Goal: Use online tool/utility: Utilize a website feature to perform a specific function

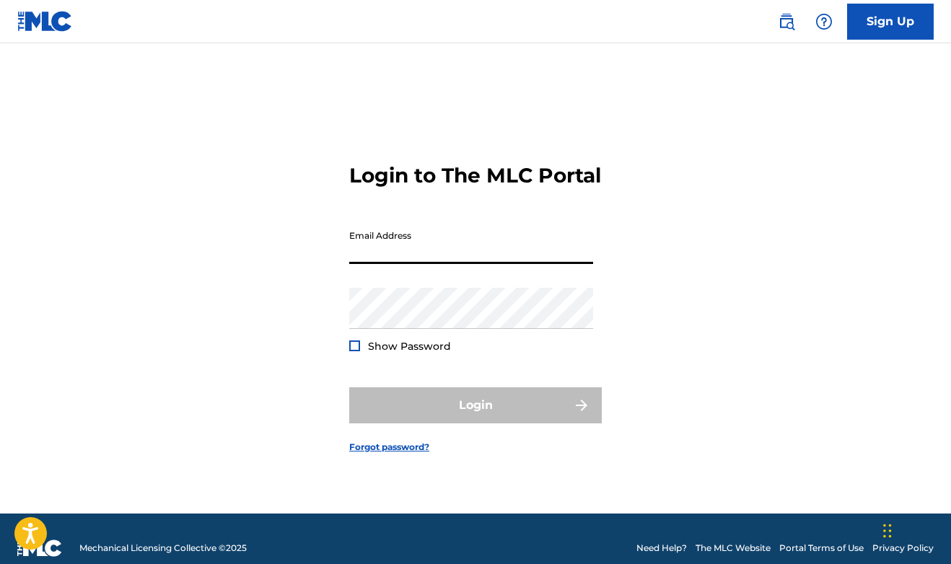
type input "[EMAIL_ADDRESS][DOMAIN_NAME]"
click at [476, 418] on button "Login" at bounding box center [475, 406] width 253 height 36
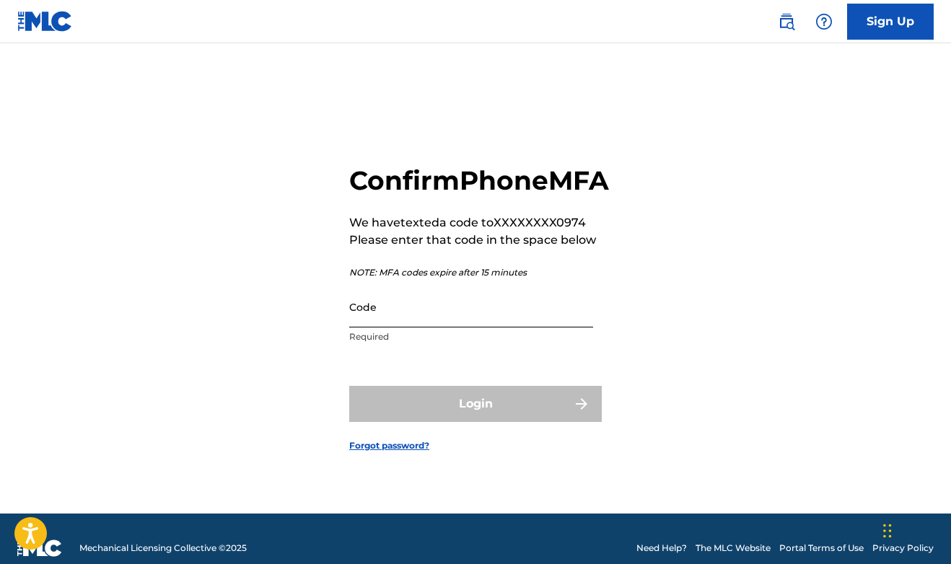
click at [476, 328] on input "Code" at bounding box center [471, 307] width 244 height 41
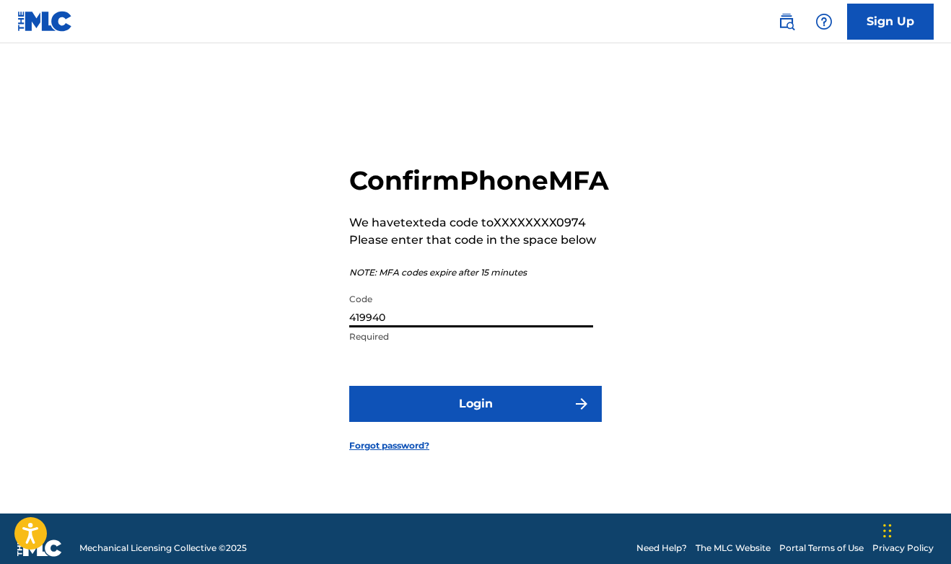
type input "419940"
click at [476, 420] on button "Login" at bounding box center [475, 404] width 253 height 36
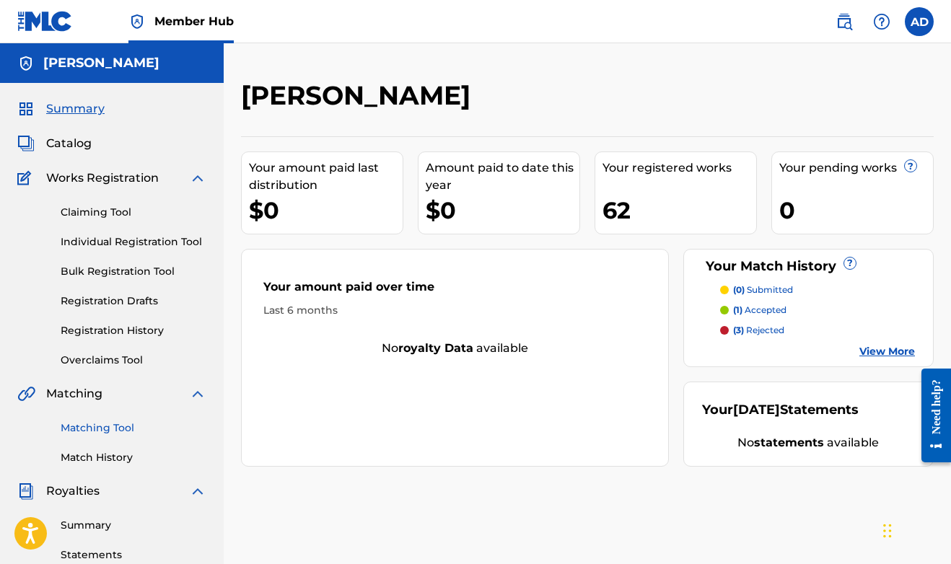
click at [85, 424] on link "Matching Tool" at bounding box center [134, 428] width 146 height 15
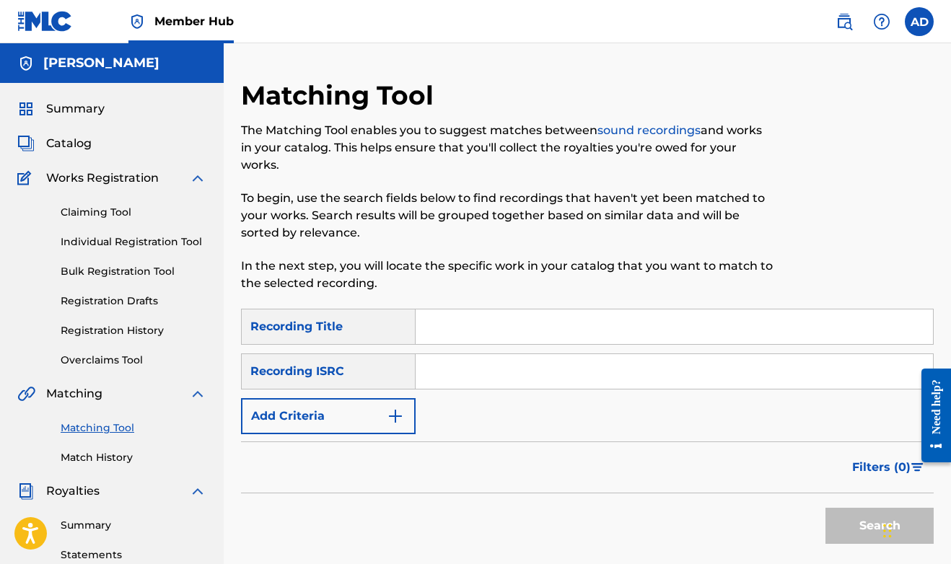
click at [435, 328] on input "Search Form" at bounding box center [674, 327] width 517 height 35
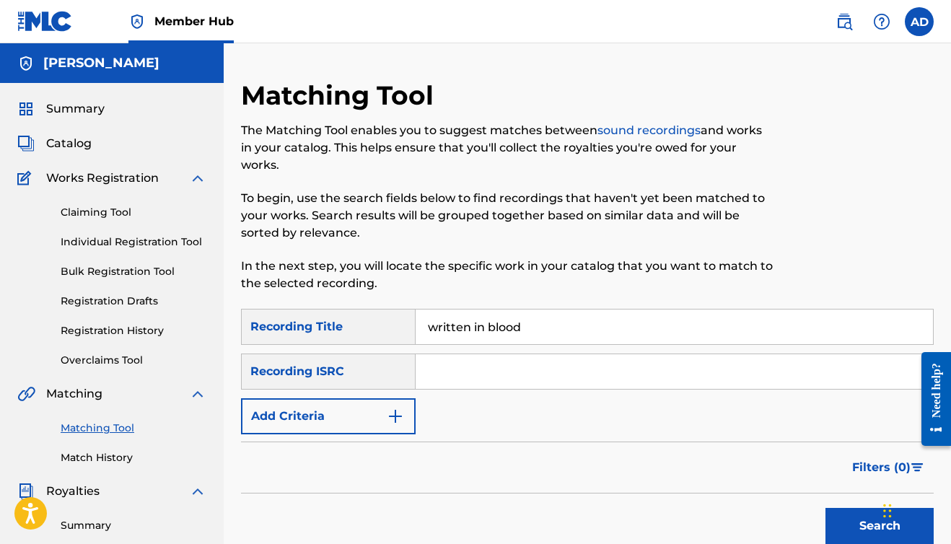
type input "written in blood"
click at [880, 526] on button "Search" at bounding box center [880, 526] width 108 height 36
click at [391, 421] on img "Search Form" at bounding box center [395, 416] width 17 height 17
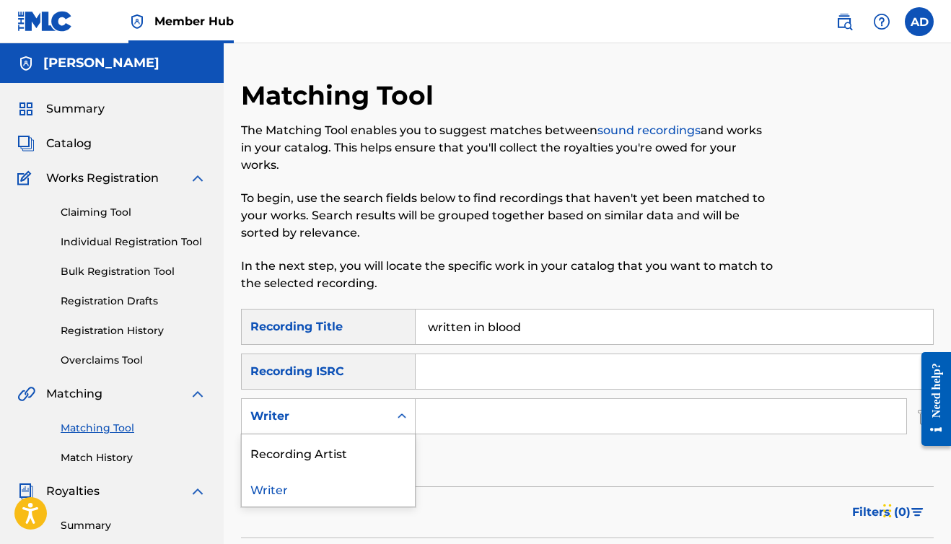
click at [391, 420] on div "Search Form" at bounding box center [402, 416] width 26 height 26
click at [367, 453] on div "Recording Artist" at bounding box center [328, 452] width 173 height 36
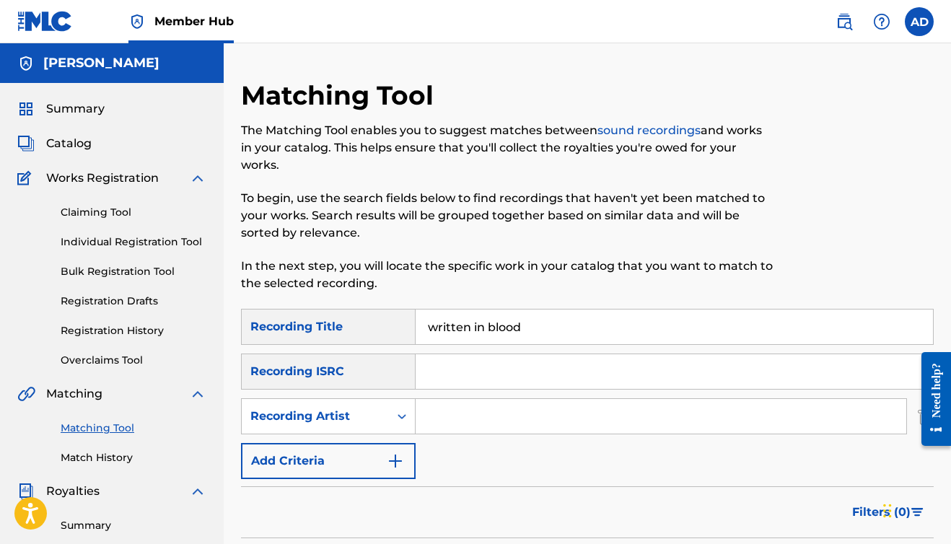
click at [442, 411] on input "Search Form" at bounding box center [661, 416] width 491 height 35
type input "Brazy bunch"
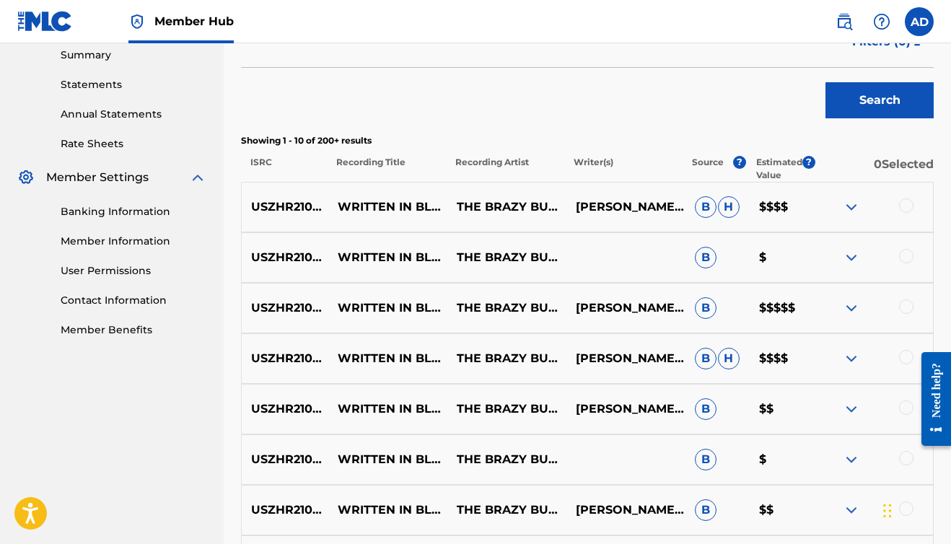
scroll to position [462, 0]
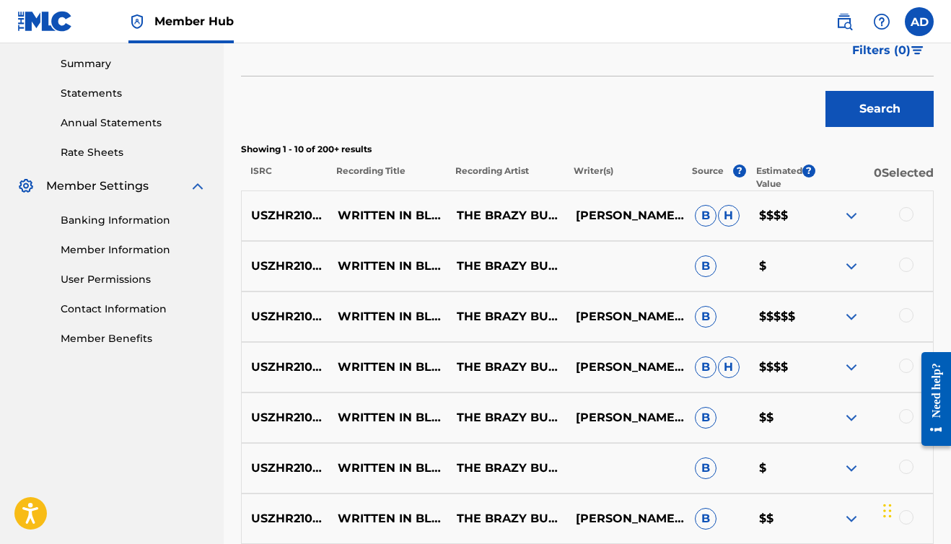
click at [908, 215] on div at bounding box center [906, 214] width 14 height 14
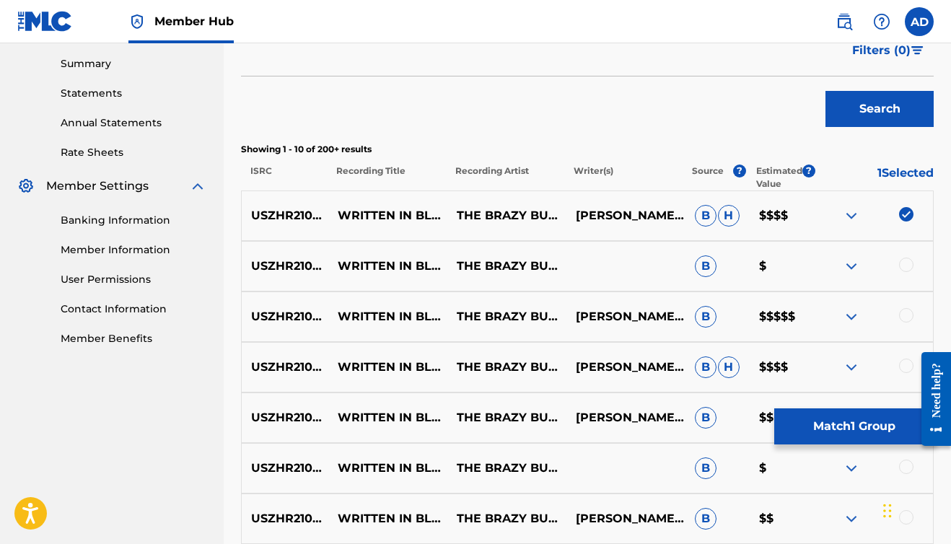
click at [909, 268] on div at bounding box center [906, 265] width 14 height 14
click at [904, 313] on div at bounding box center [906, 315] width 14 height 14
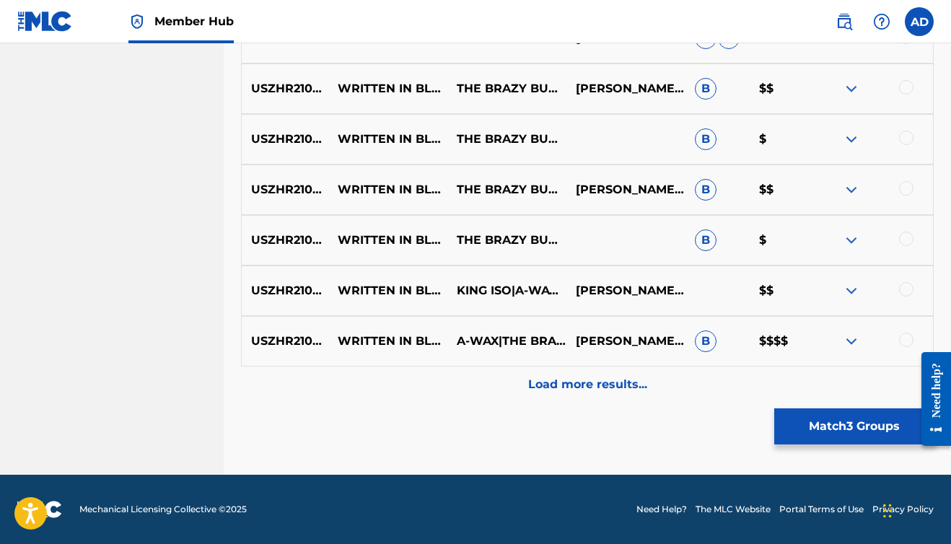
scroll to position [791, 0]
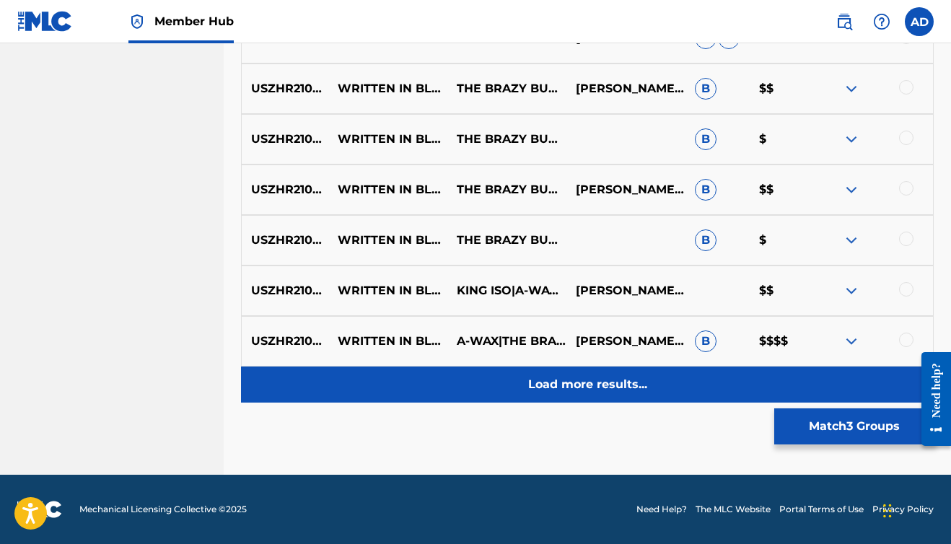
click at [642, 383] on p "Load more results..." at bounding box center [587, 384] width 119 height 17
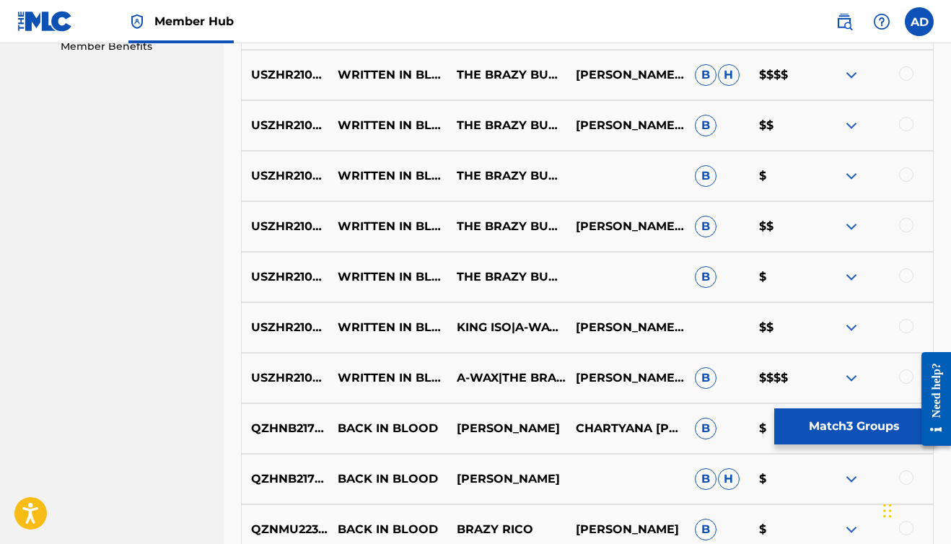
scroll to position [752, 0]
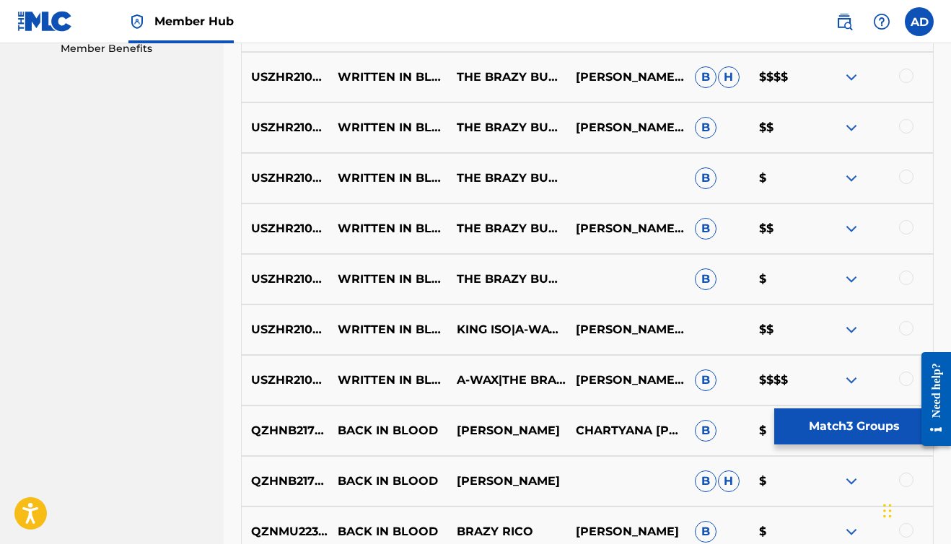
click at [901, 379] on div at bounding box center [906, 379] width 14 height 14
click at [909, 330] on div at bounding box center [906, 328] width 14 height 14
click at [904, 276] on div at bounding box center [906, 278] width 14 height 14
click at [904, 227] on div at bounding box center [906, 227] width 14 height 14
click at [906, 177] on div at bounding box center [906, 177] width 14 height 14
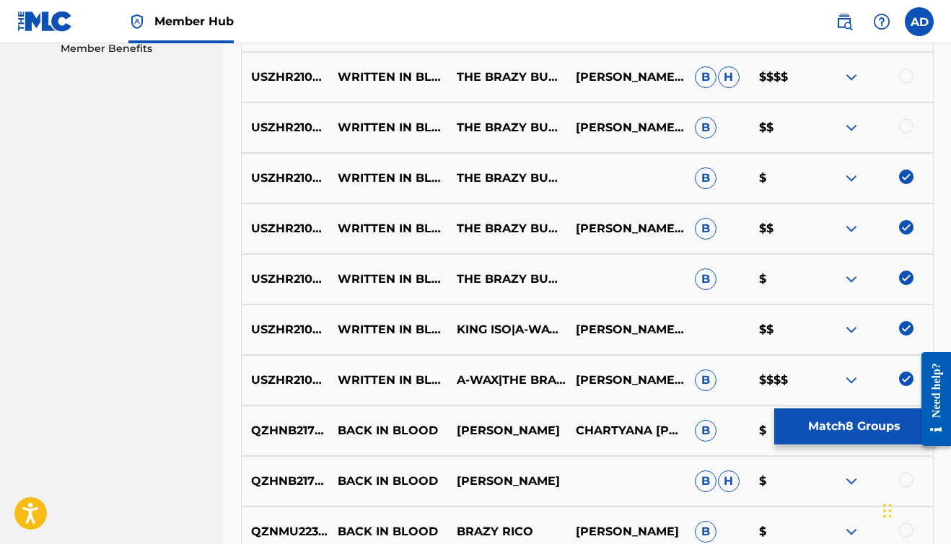
click at [906, 128] on div at bounding box center [906, 126] width 14 height 14
click at [904, 74] on div at bounding box center [906, 76] width 14 height 14
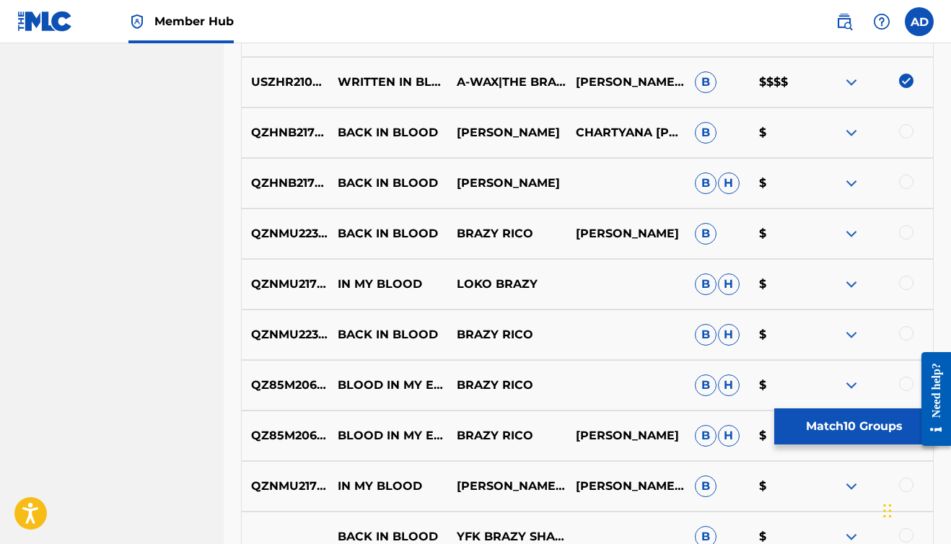
scroll to position [1054, 0]
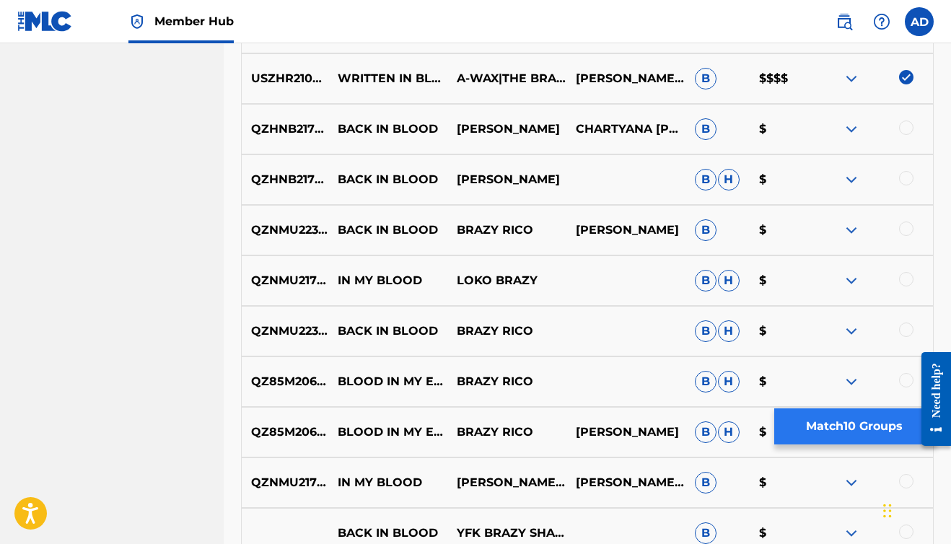
click at [816, 424] on button "Match 10 Groups" at bounding box center [854, 427] width 160 height 36
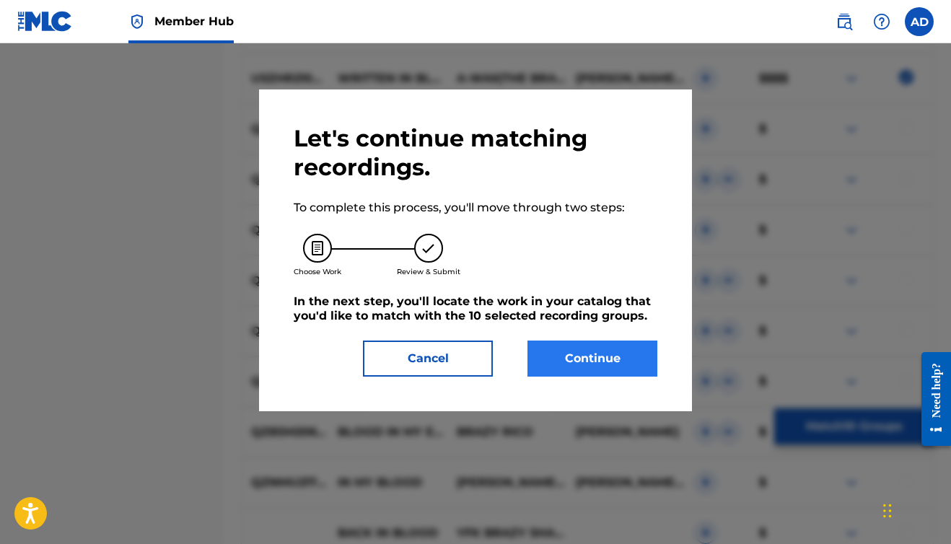
click at [565, 351] on button "Continue" at bounding box center [593, 359] width 130 height 36
